Goal: Task Accomplishment & Management: Complete application form

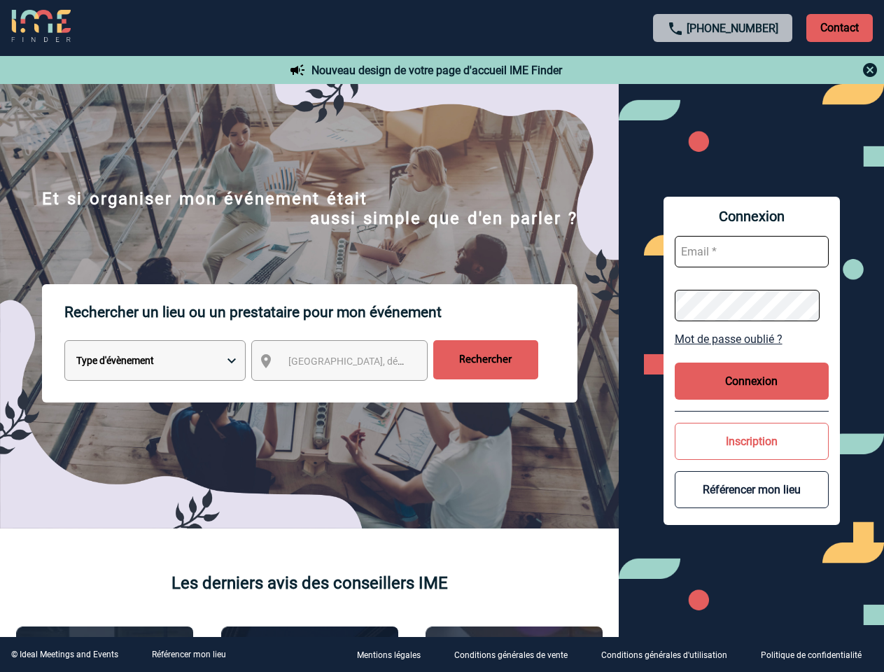
click at [441, 336] on p "Rechercher un lieu ou un prestataire pour mon événement" at bounding box center [320, 312] width 513 height 56
click at [839, 27] on p "Contact" at bounding box center [839, 28] width 66 height 28
click at [723, 70] on div at bounding box center [722, 70] width 311 height 17
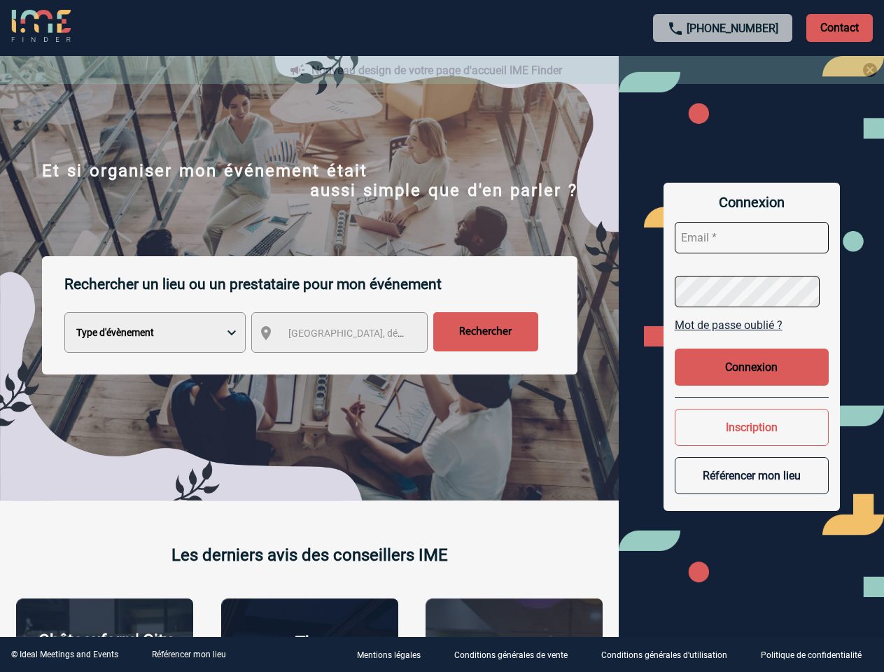
click at [352, 363] on div at bounding box center [442, 336] width 884 height 672
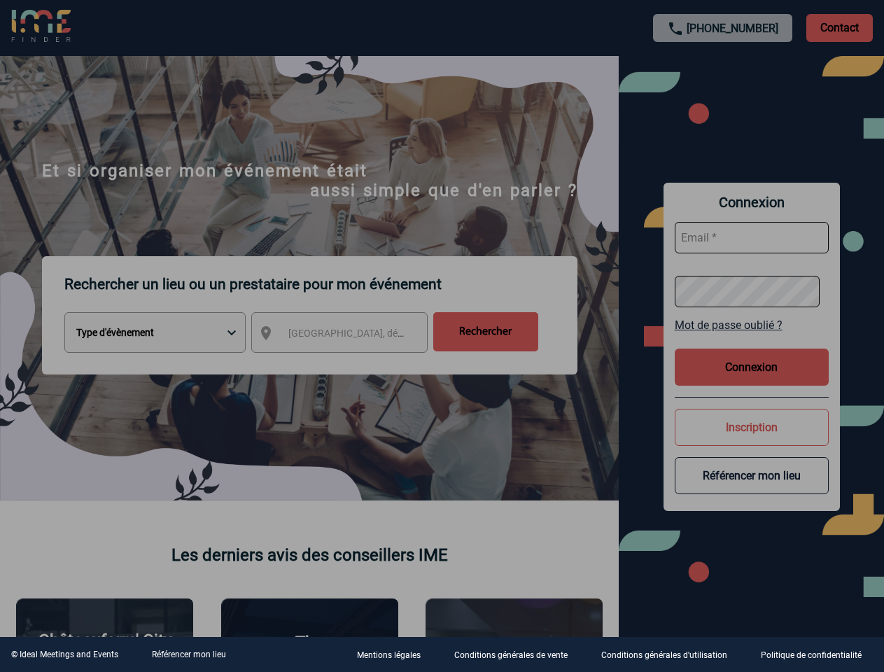
click at [751, 339] on div at bounding box center [442, 336] width 884 height 672
click at [751, 381] on div at bounding box center [442, 336] width 884 height 672
click at [751, 441] on div at bounding box center [442, 336] width 884 height 672
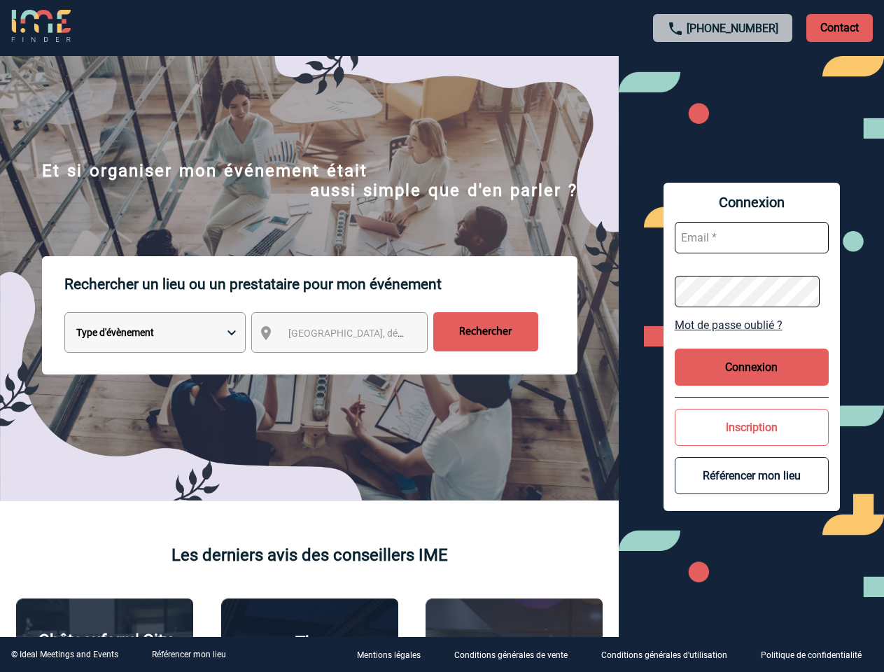
click at [751, 489] on button "Référencer mon lieu" at bounding box center [751, 475] width 154 height 37
click at [188, 654] on link "Référencer mon lieu" at bounding box center [189, 654] width 74 height 10
